Goal: Task Accomplishment & Management: Complete application form

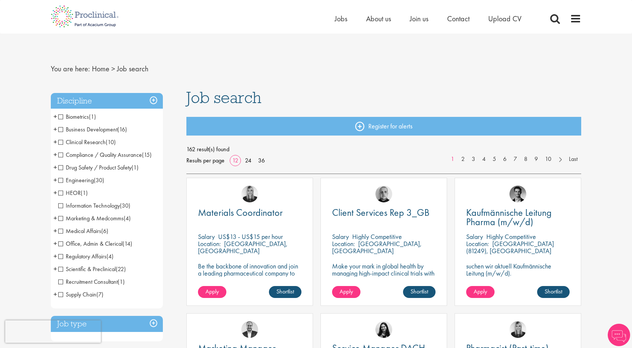
click at [60, 179] on span "Engineering" at bounding box center [75, 180] width 35 height 8
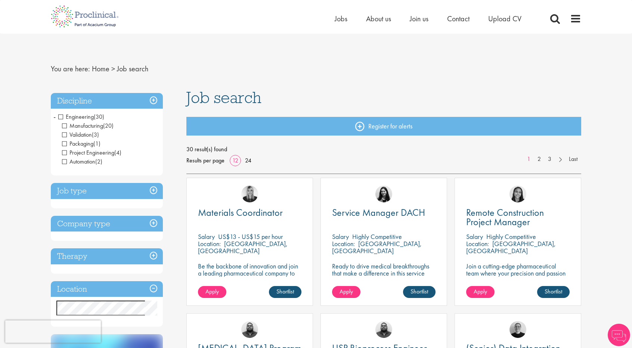
click at [62, 116] on span "Engineering" at bounding box center [75, 117] width 35 height 8
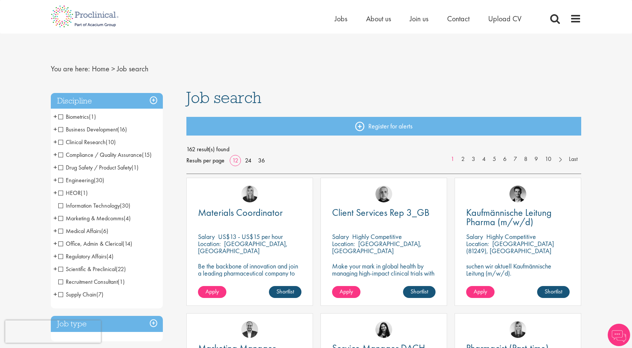
click at [60, 206] on span "Information Technology" at bounding box center [89, 206] width 62 height 8
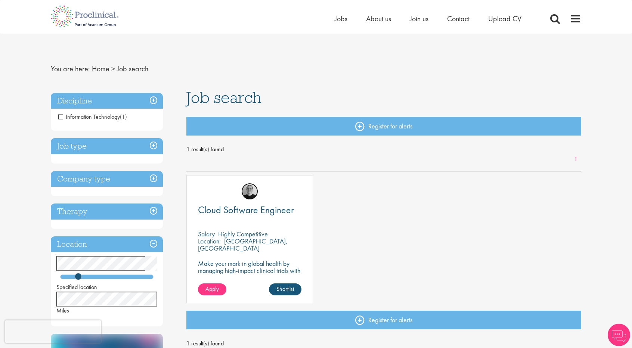
click at [249, 197] on img at bounding box center [249, 191] width 17 height 17
click at [211, 293] on link "Apply" at bounding box center [212, 289] width 28 height 12
